Goal: Transaction & Acquisition: Subscribe to service/newsletter

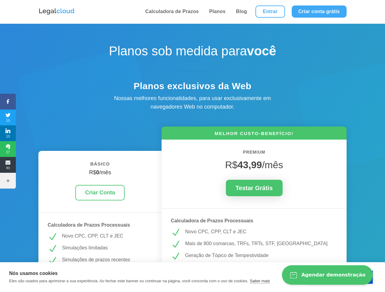
click at [8, 102] on icon at bounding box center [8, 101] width 16 height 5
click at [8, 118] on span "13" at bounding box center [8, 118] width 16 height 10
click at [8, 133] on span "13" at bounding box center [8, 134] width 16 height 10
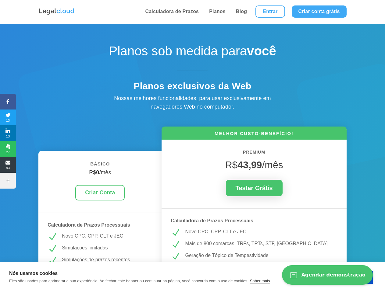
click at [8, 149] on span "27" at bounding box center [8, 149] width 16 height 10
click at [8, 165] on span "93" at bounding box center [8, 165] width 16 height 10
click at [8, 181] on icon at bounding box center [8, 181] width 16 height 5
